Goal: Information Seeking & Learning: Find specific page/section

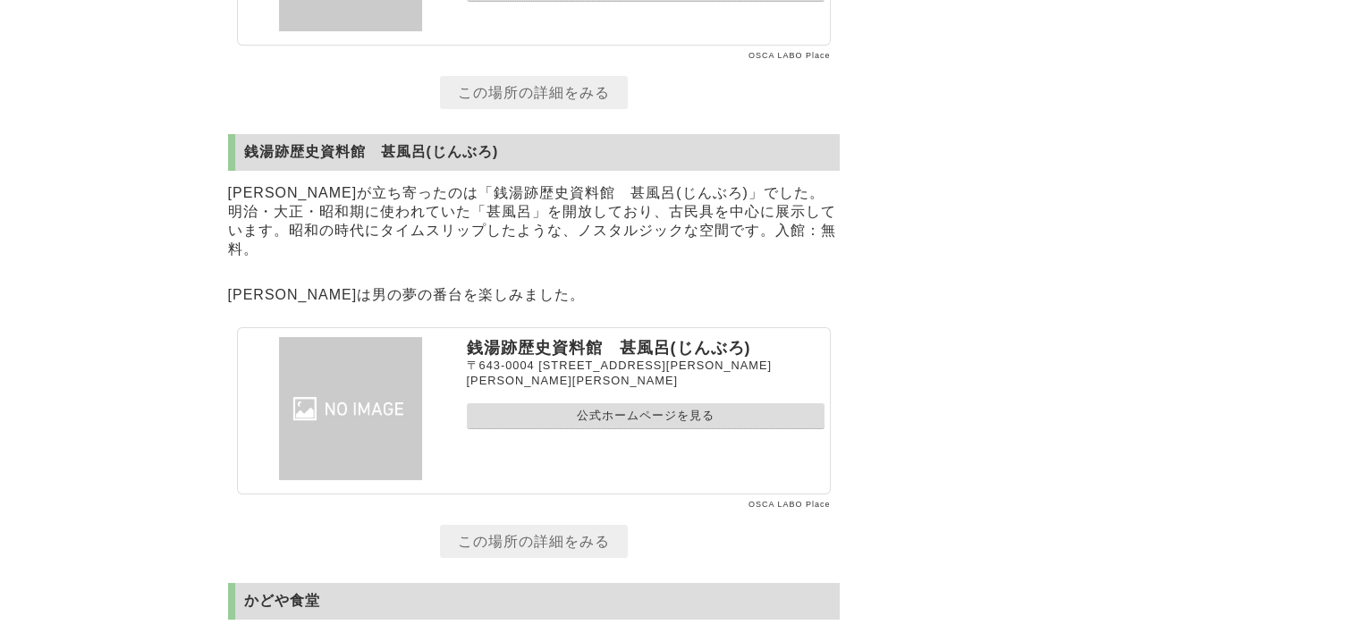
scroll to position [13418, 0]
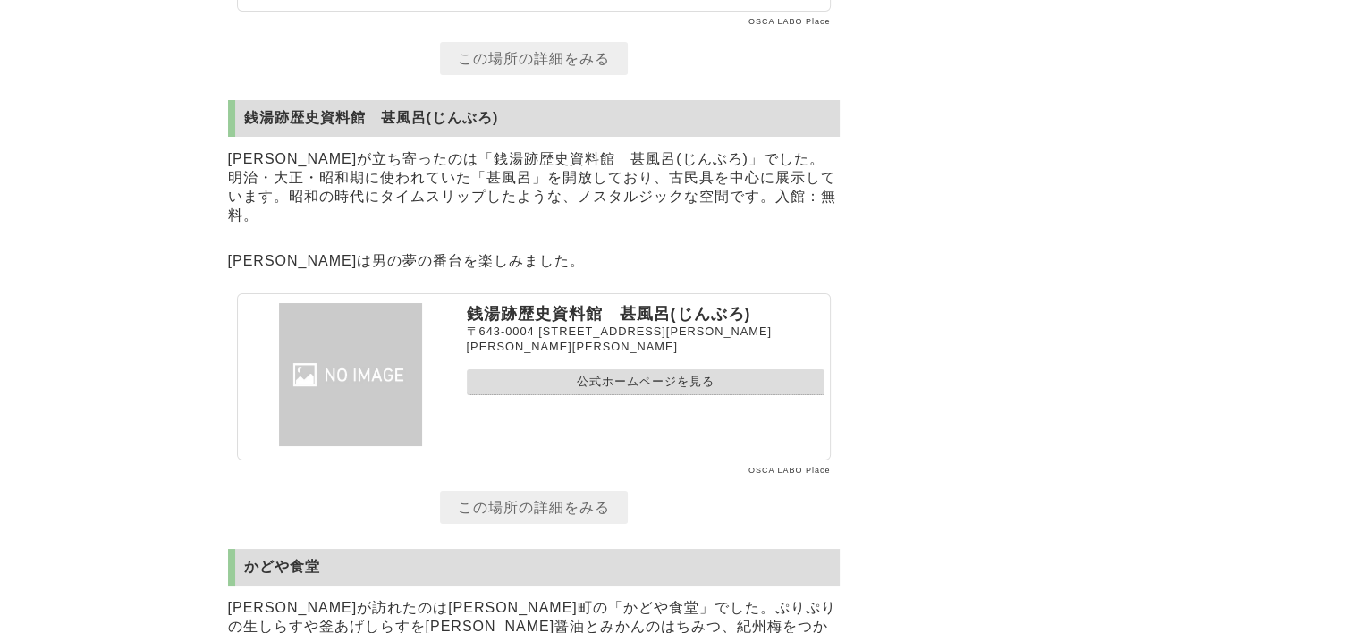
click at [650, 369] on link "公式ホームページを見る" at bounding box center [646, 382] width 358 height 26
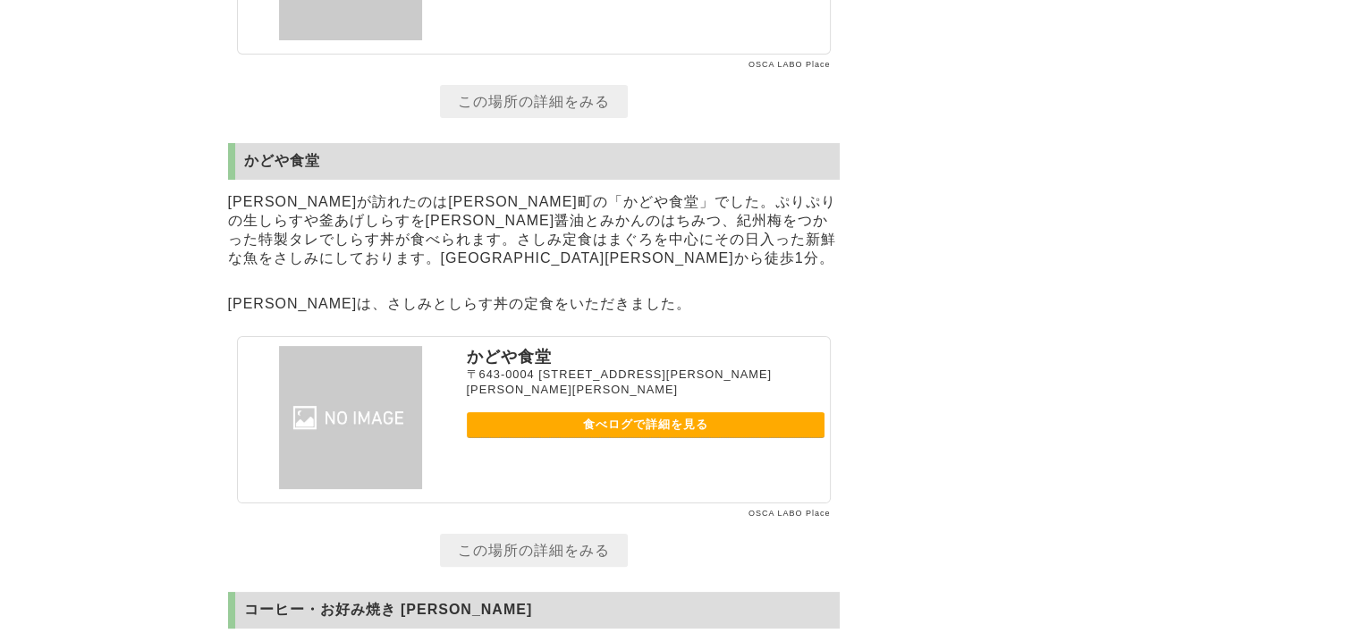
scroll to position [13865, 0]
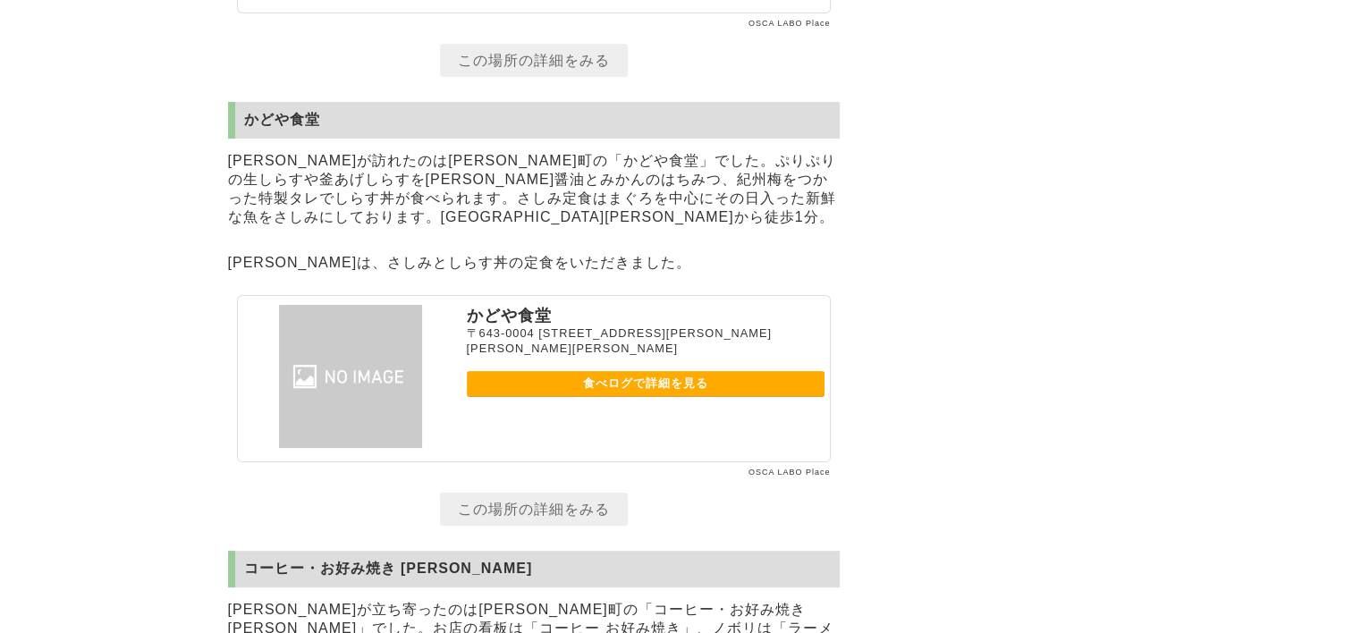
click at [633, 371] on link "食べログで詳細を見る" at bounding box center [646, 384] width 358 height 26
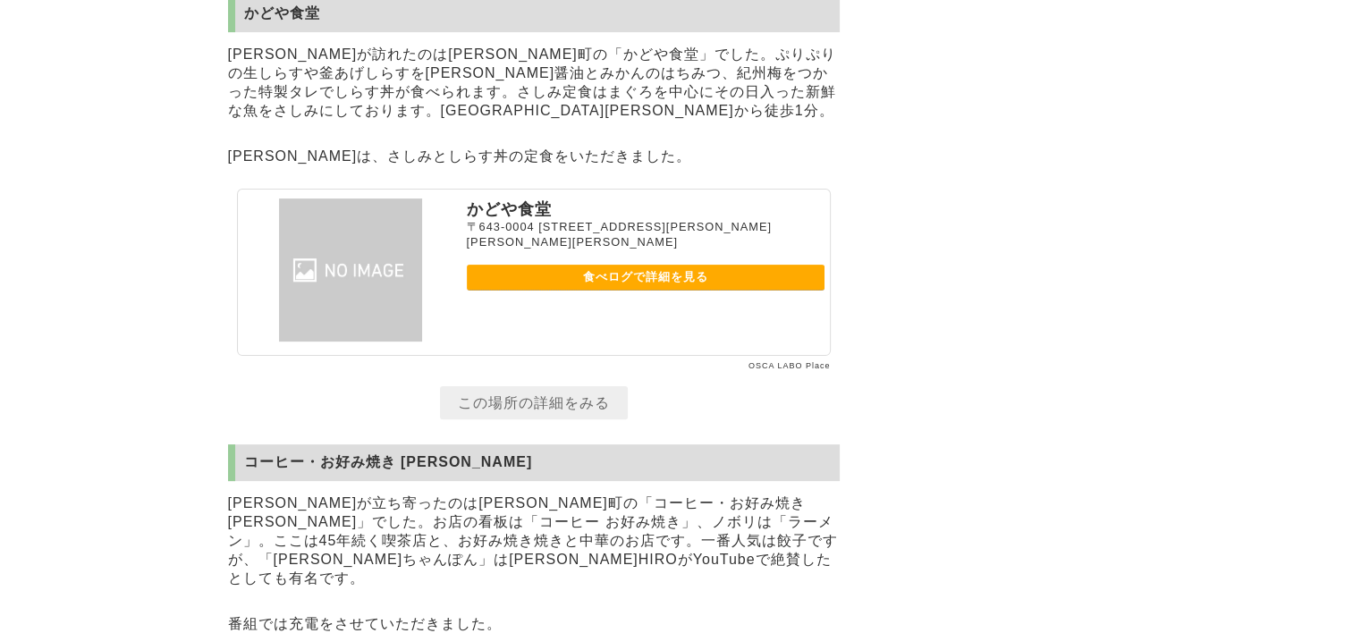
scroll to position [14133, 0]
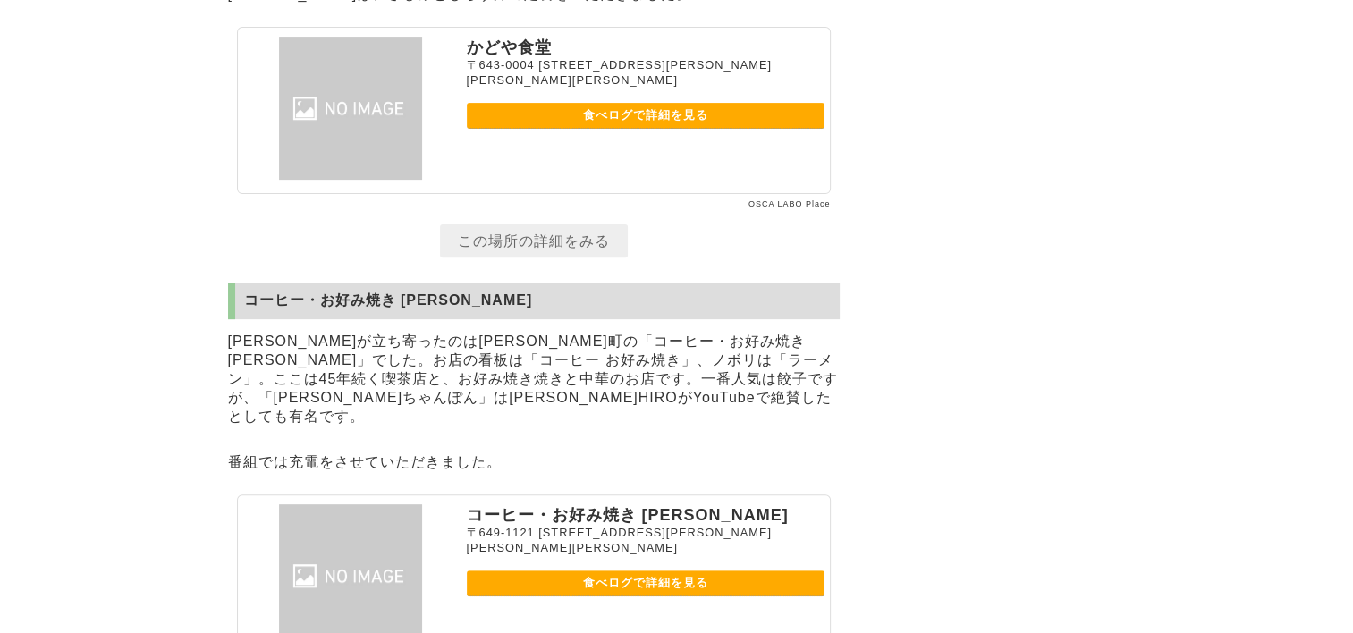
click at [679, 570] on link "食べログで詳細を見る" at bounding box center [646, 583] width 358 height 26
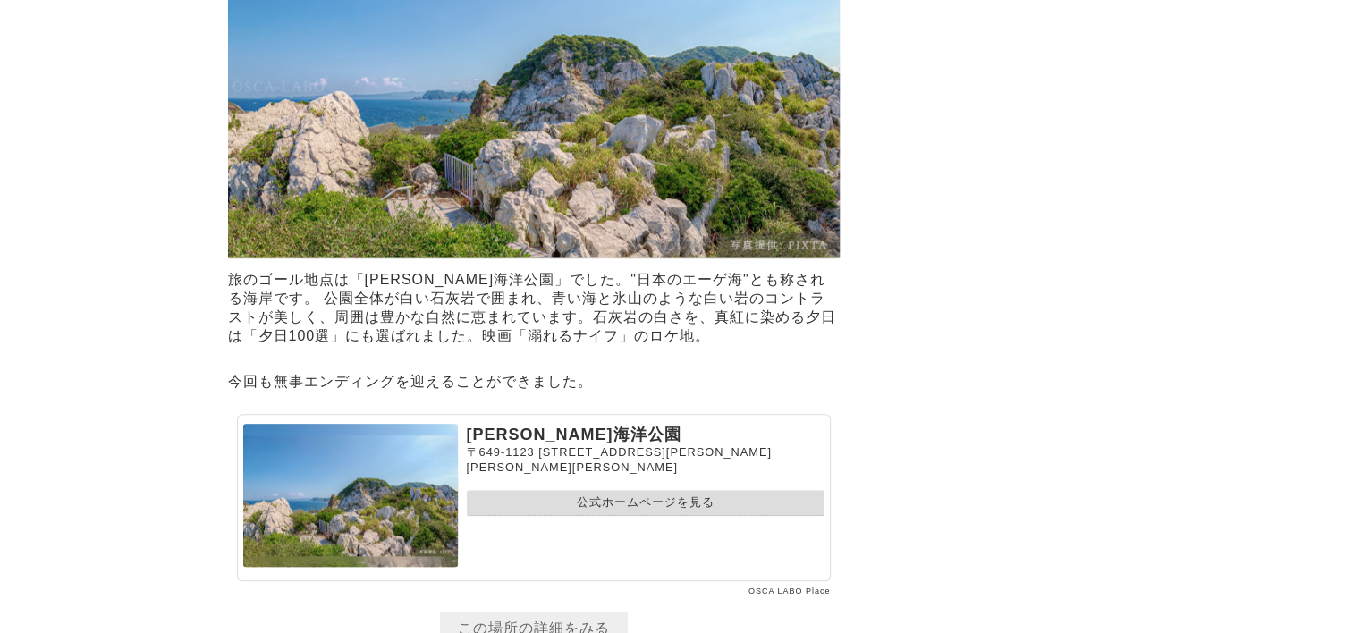
scroll to position [15027, 0]
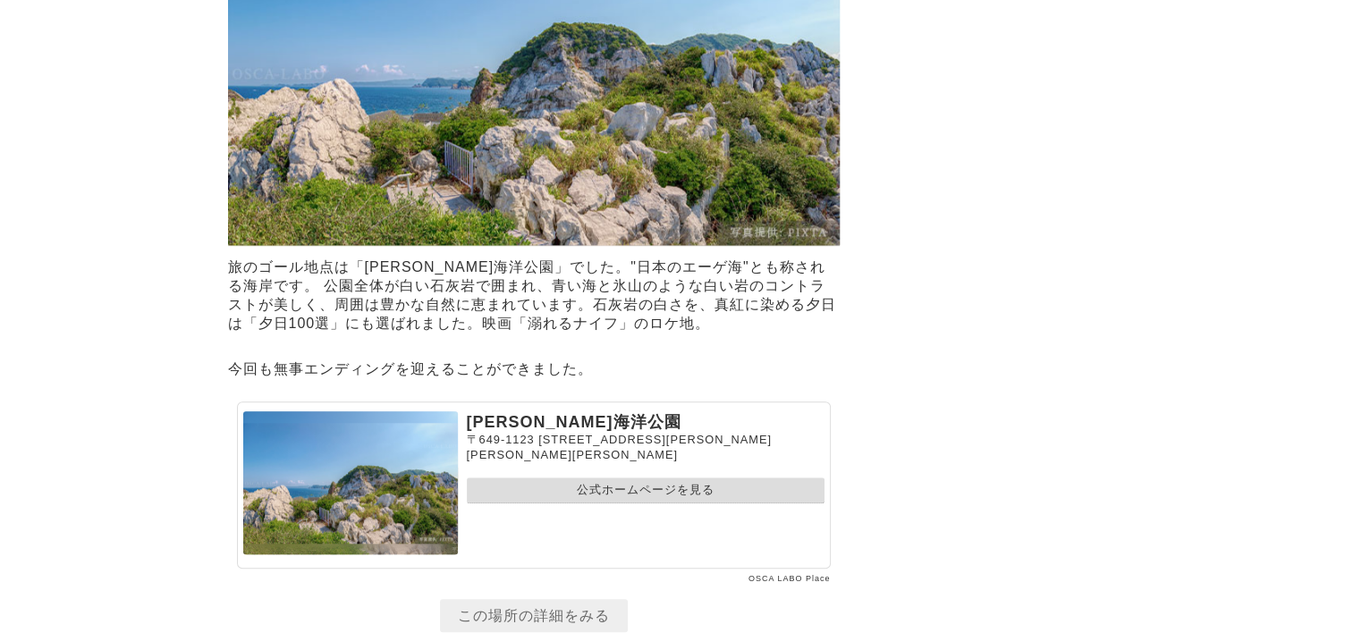
click at [619, 477] on link "公式ホームページを見る" at bounding box center [646, 490] width 358 height 26
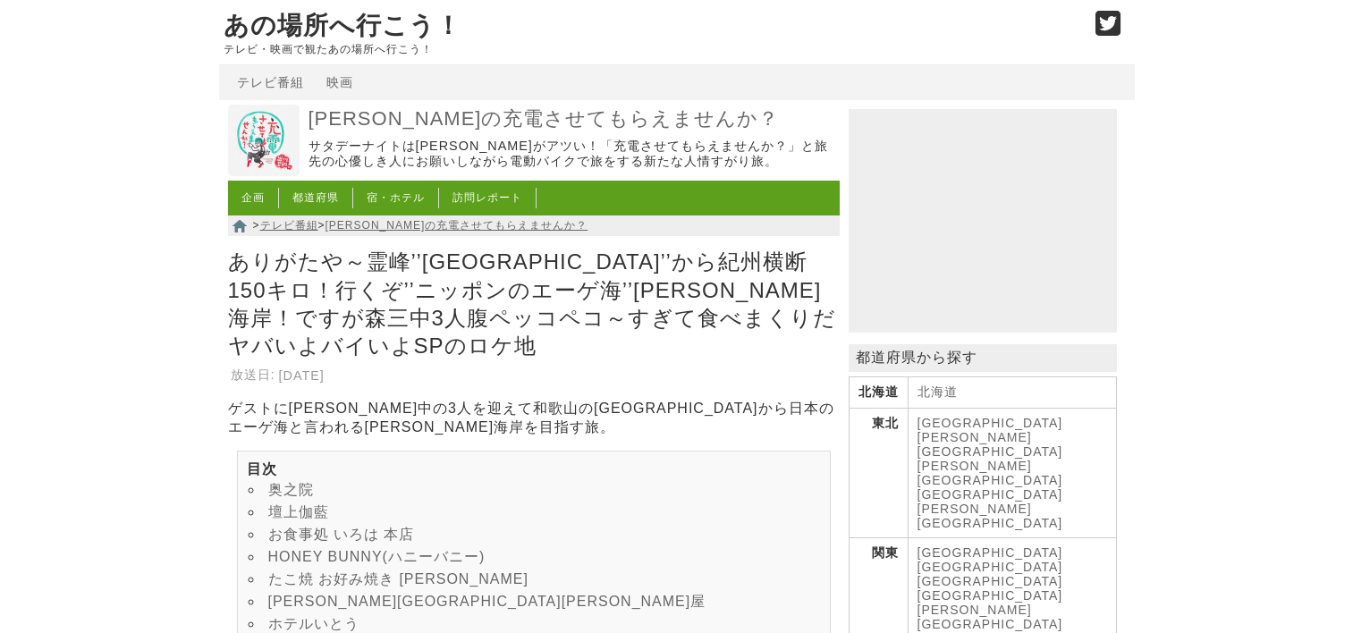
scroll to position [15027, 0]
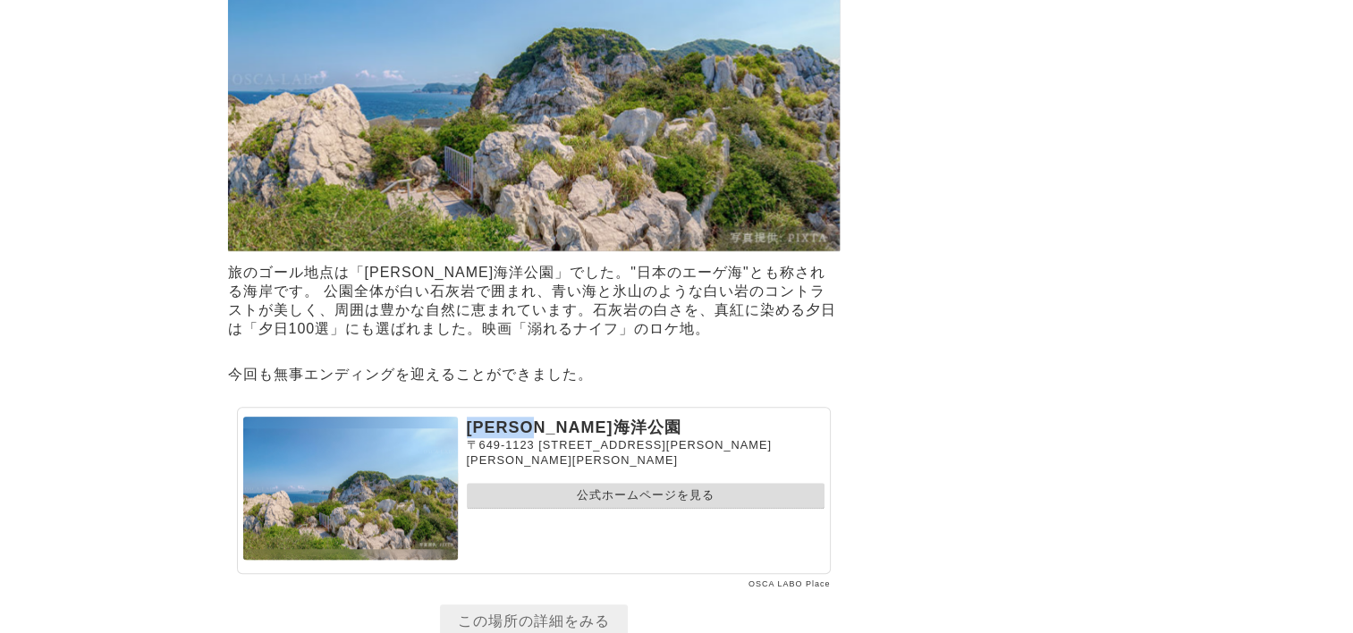
drag, startPoint x: 468, startPoint y: 363, endPoint x: 562, endPoint y: 358, distance: 94.0
click at [562, 417] on p "[PERSON_NAME]海洋公園" at bounding box center [646, 427] width 358 height 21
copy p "[PERSON_NAME]海洋公園"
